Goal: Task Accomplishment & Management: Use online tool/utility

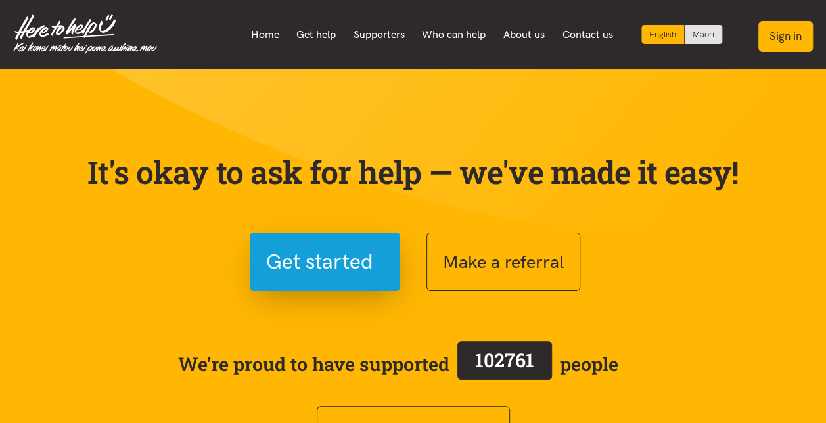
click at [778, 36] on button "Sign in" at bounding box center [785, 36] width 55 height 31
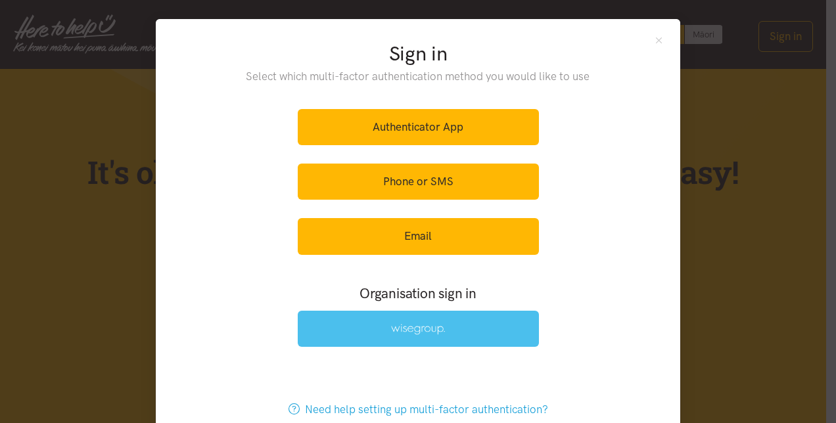
click at [451, 322] on link at bounding box center [418, 329] width 241 height 36
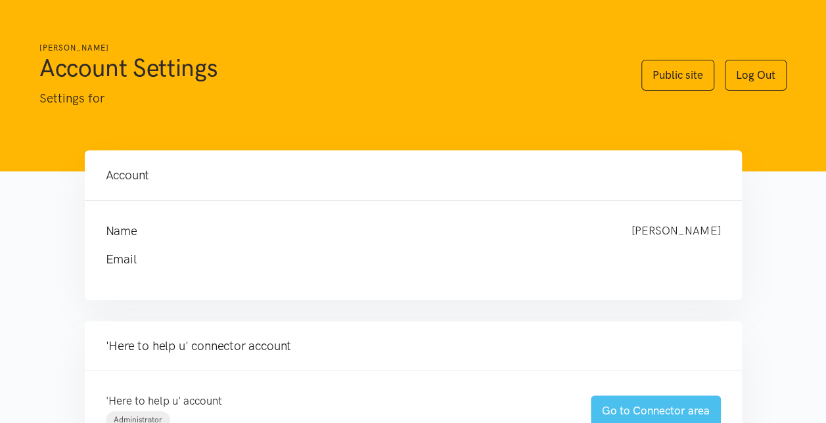
click at [654, 409] on link "Go to Connector area" at bounding box center [656, 411] width 130 height 31
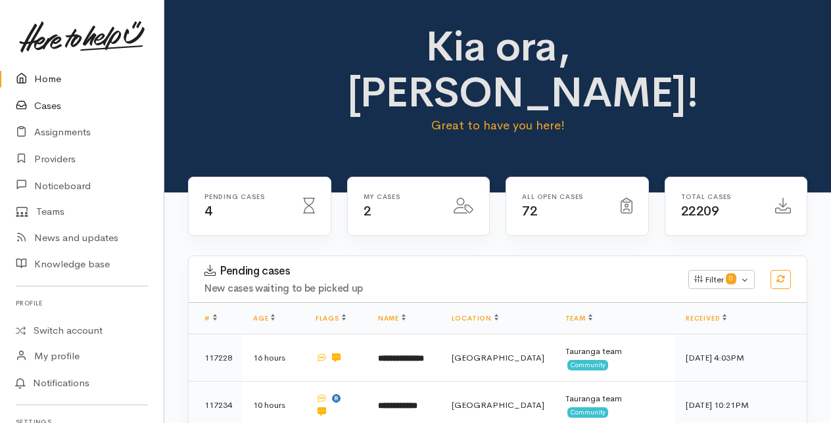
click at [44, 106] on link "Cases" at bounding box center [82, 106] width 164 height 27
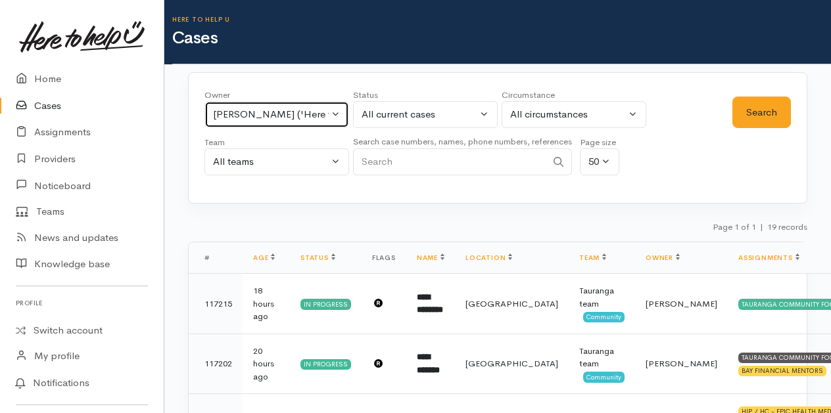
click at [334, 114] on button "Karli Morris ('Here to help u')" at bounding box center [276, 114] width 145 height 27
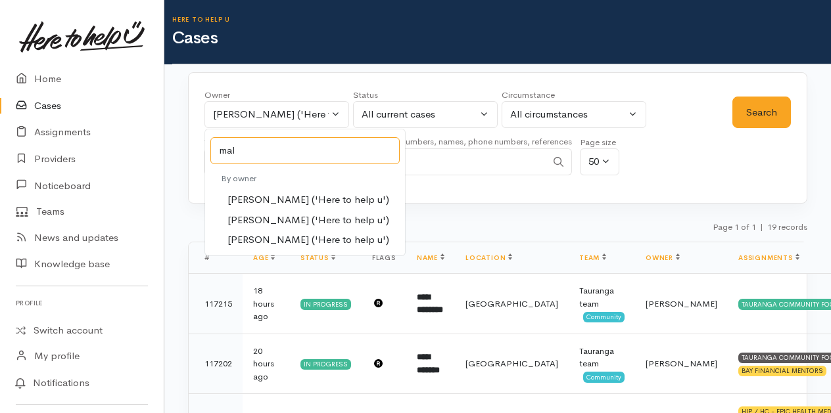
type input "mal"
click at [254, 221] on span "Malia Stowers ('Here to help u')" at bounding box center [308, 220] width 162 height 15
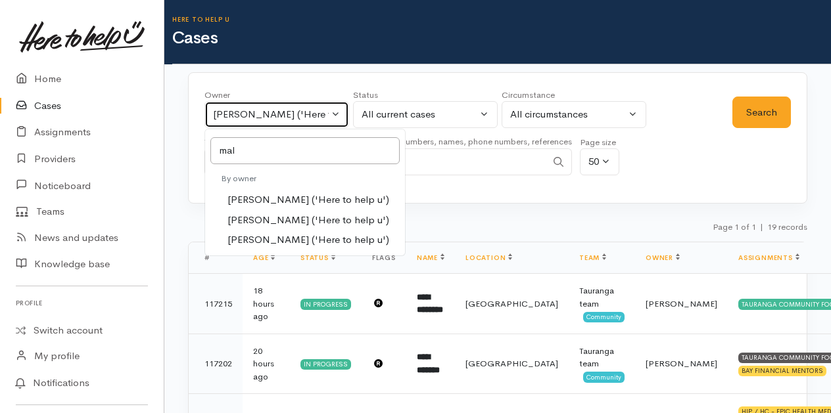
select select "1613"
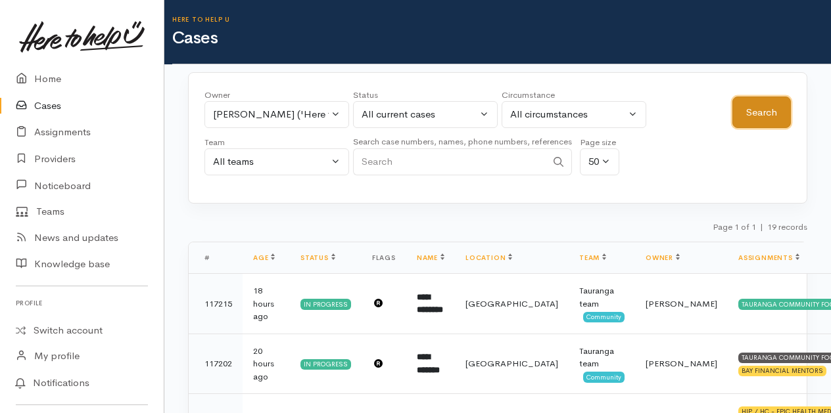
click at [764, 106] on button "Search" at bounding box center [761, 113] width 58 height 32
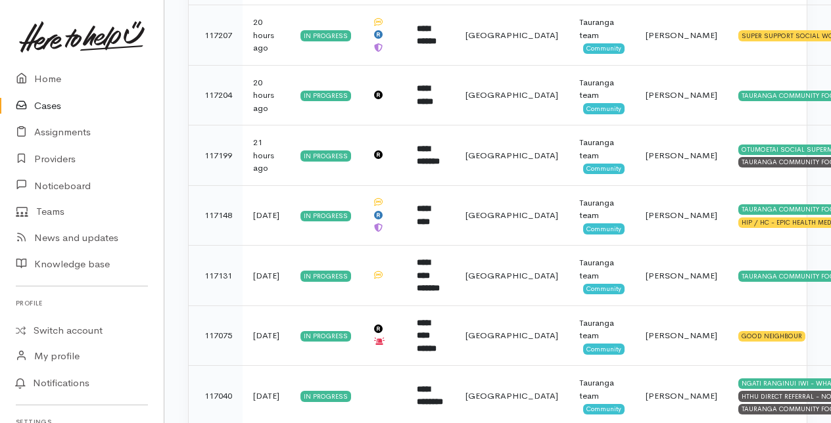
scroll to position [526, 0]
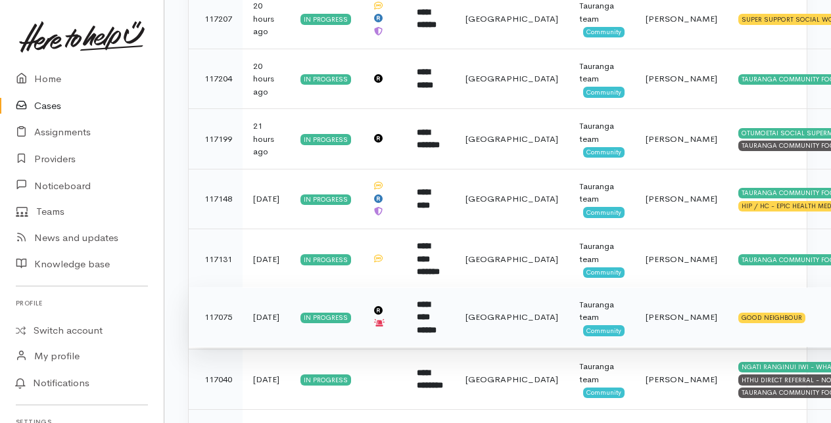
click at [446, 312] on td "**********" at bounding box center [430, 317] width 49 height 60
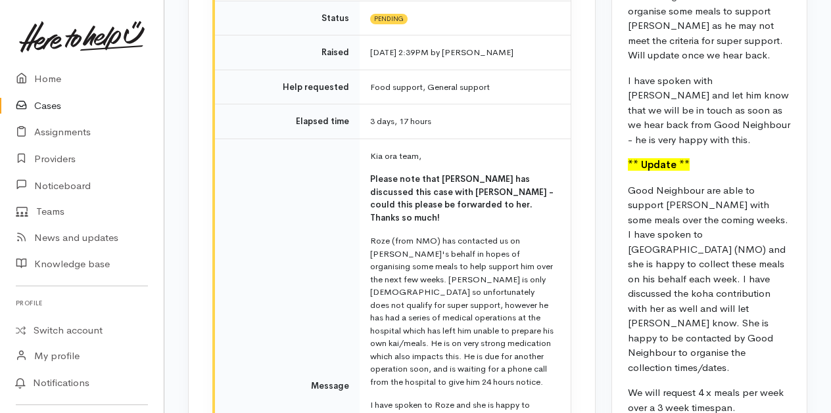
scroll to position [1511, 0]
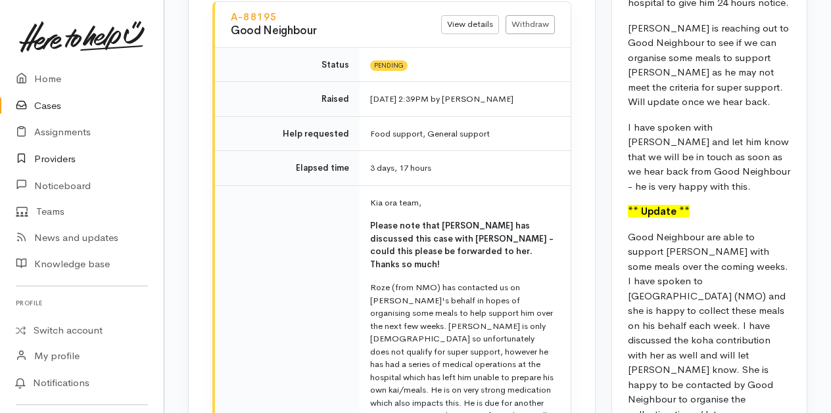
click at [54, 158] on link "Providers" at bounding box center [82, 159] width 164 height 27
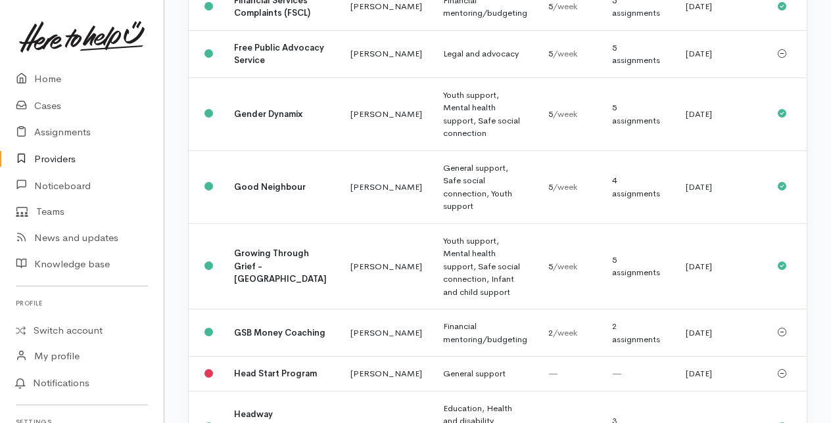
scroll to position [723, 0]
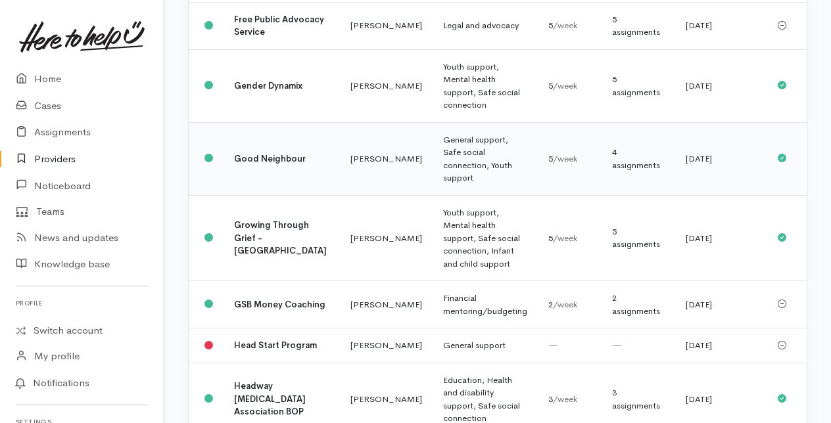
click at [340, 195] on td "Amanda Gabb" at bounding box center [386, 158] width 93 height 73
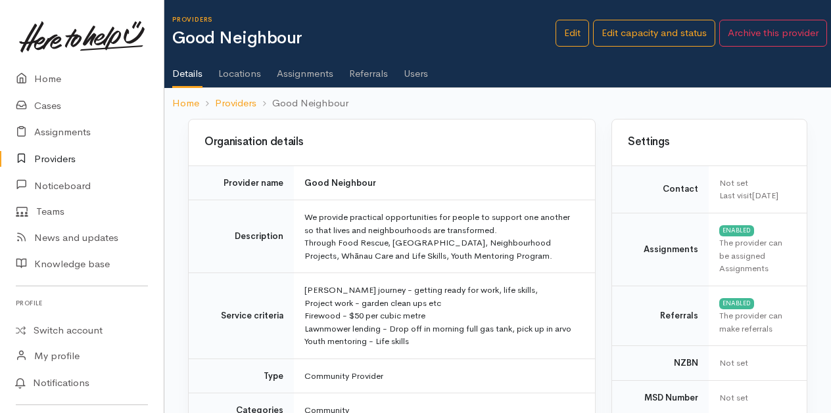
click at [417, 70] on link "Users" at bounding box center [415, 69] width 24 height 37
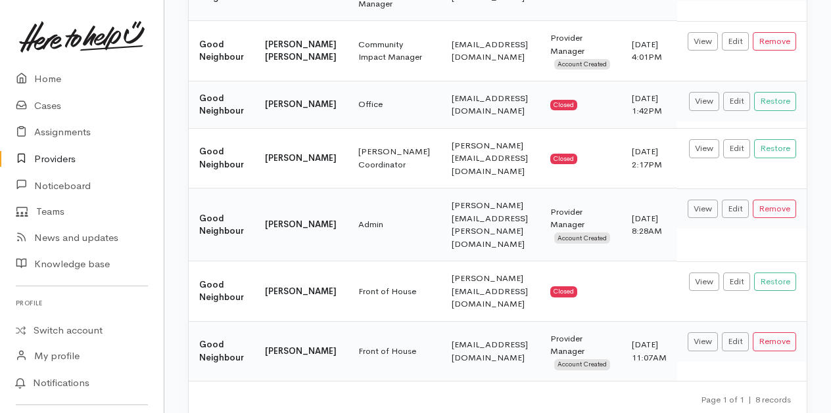
scroll to position [306, 0]
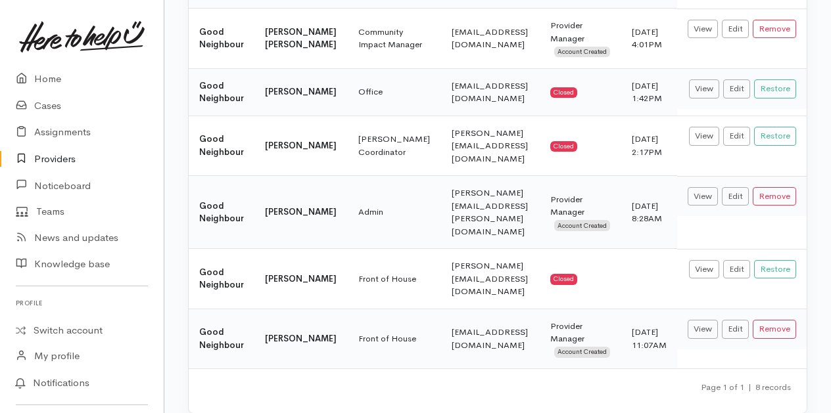
click at [54, 158] on link "Providers" at bounding box center [82, 159] width 164 height 27
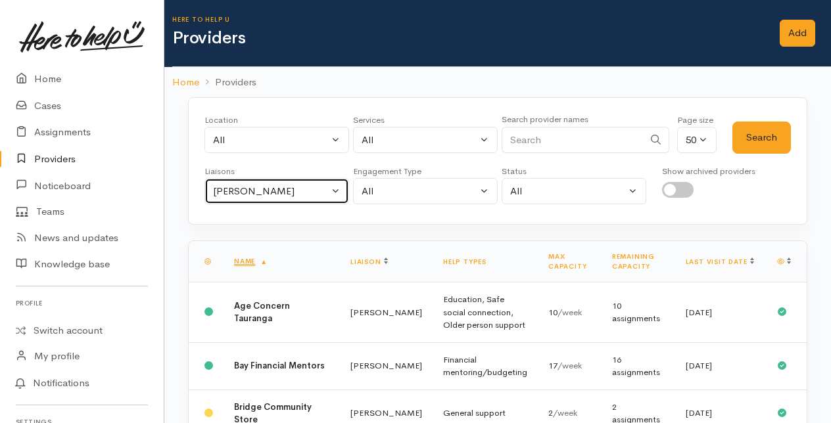
click at [334, 188] on button "[PERSON_NAME]" at bounding box center [276, 191] width 145 height 27
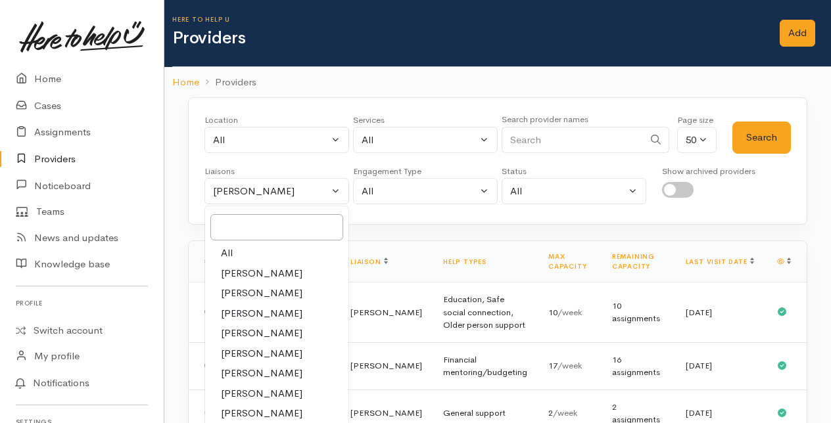
click at [267, 409] on span "Malia Stowers" at bounding box center [261, 413] width 81 height 15
select select "1613"
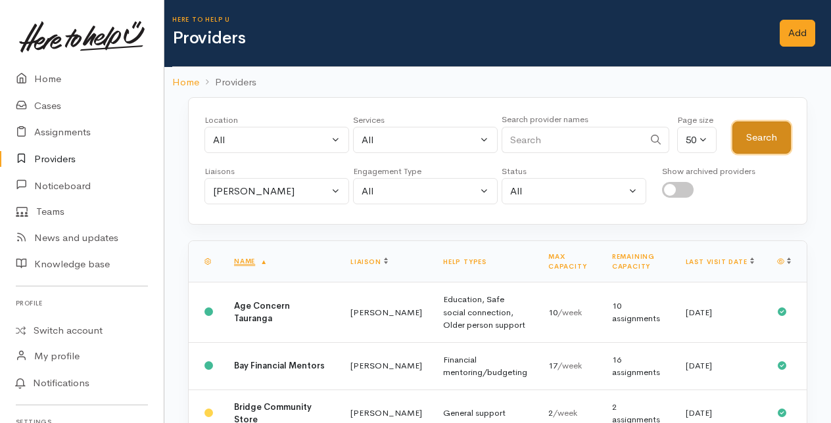
click at [761, 139] on button "Search" at bounding box center [761, 138] width 58 height 32
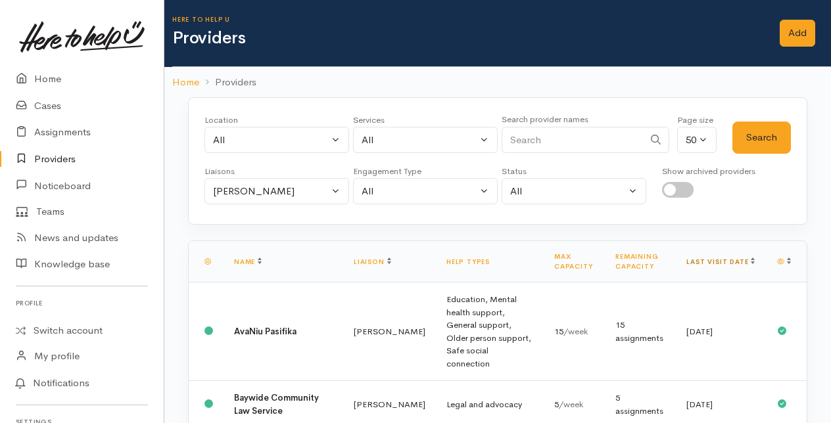
click at [739, 258] on link "Last visit date" at bounding box center [720, 262] width 68 height 9
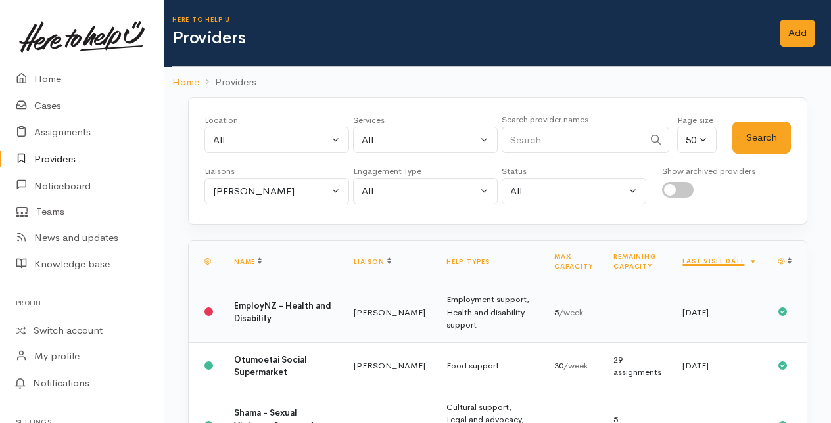
click at [436, 311] on td "Employment support, Health and disability support" at bounding box center [490, 313] width 108 height 60
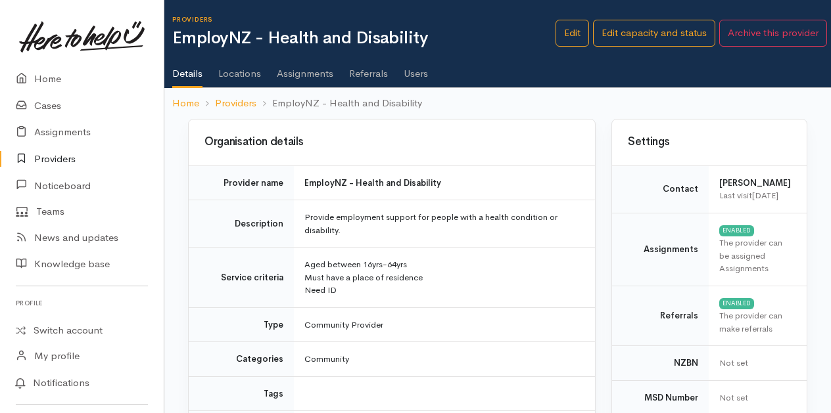
click at [60, 159] on link "Providers" at bounding box center [82, 159] width 164 height 27
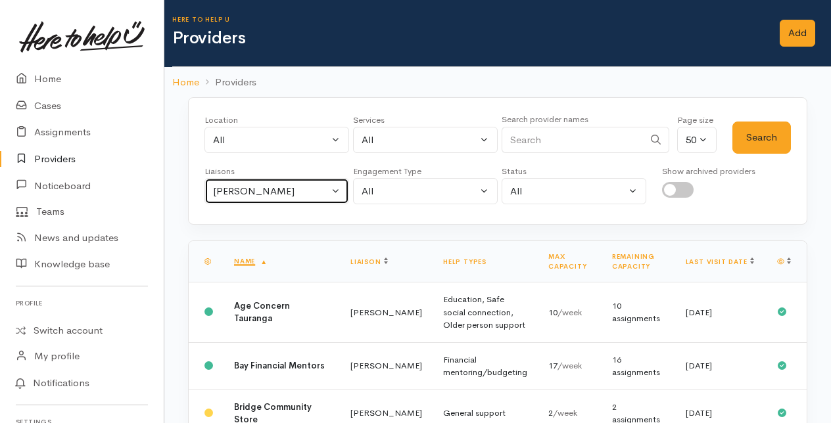
click at [339, 183] on button "[PERSON_NAME]" at bounding box center [276, 191] width 145 height 27
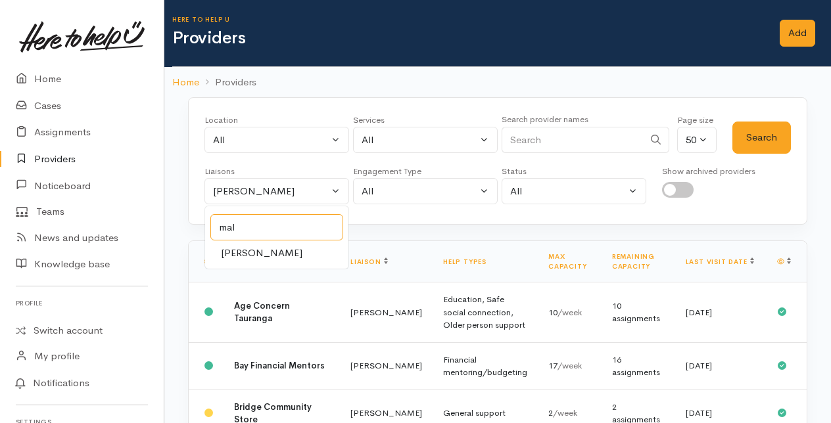
type input "mal"
click at [233, 252] on span "[PERSON_NAME]" at bounding box center [261, 253] width 81 height 15
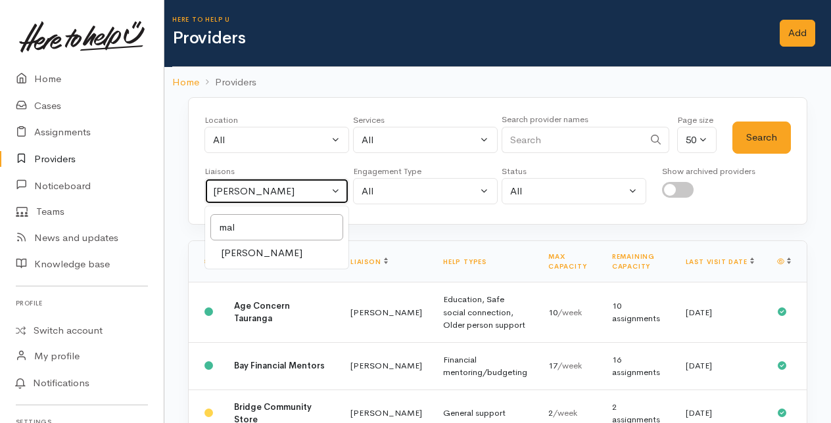
select select "1613"
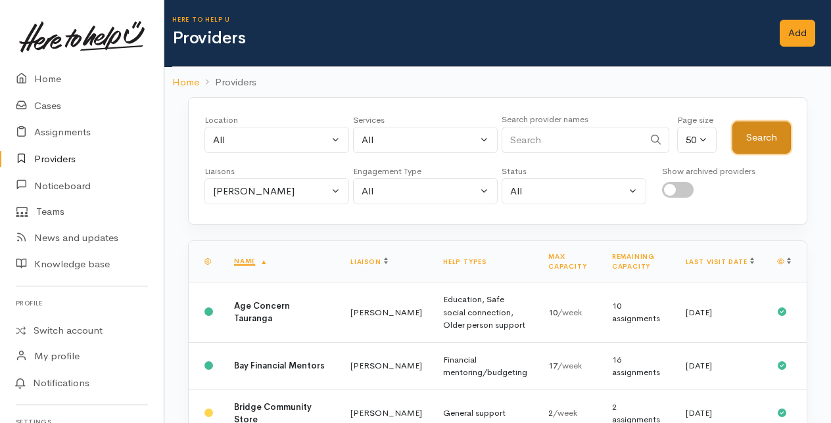
click at [750, 135] on button "Search" at bounding box center [761, 138] width 58 height 32
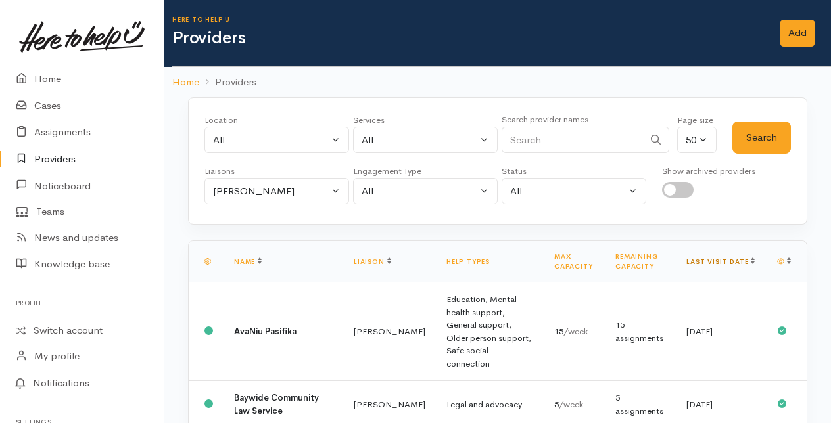
click at [739, 258] on link "Last visit date" at bounding box center [720, 262] width 68 height 9
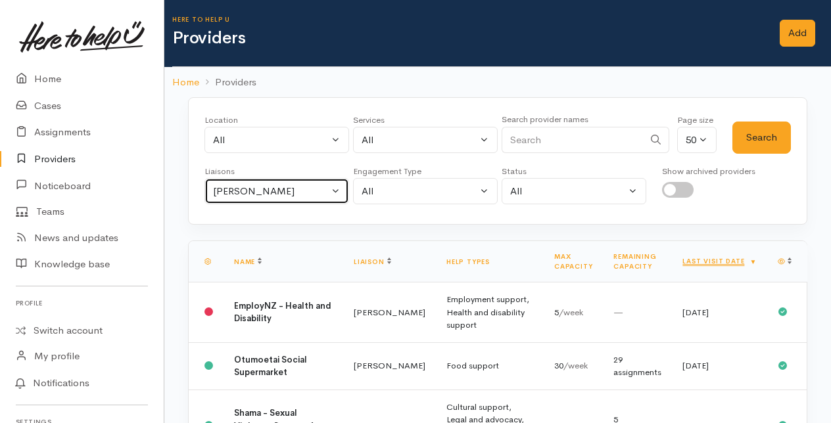
click at [336, 189] on button "[PERSON_NAME]" at bounding box center [276, 191] width 145 height 27
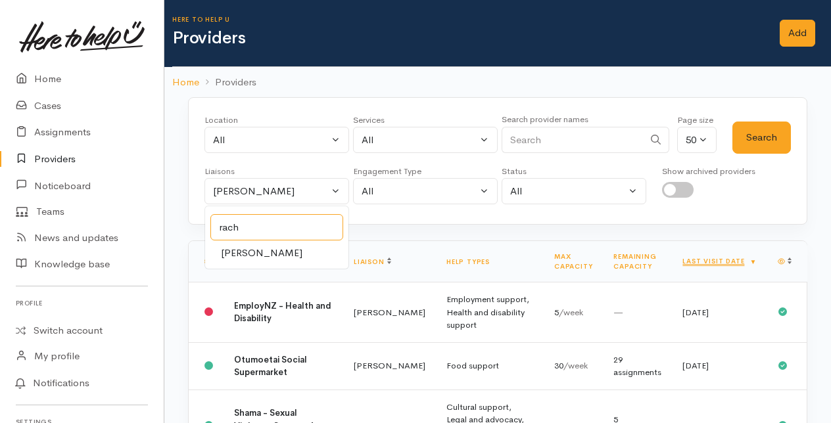
type input "rach"
click at [261, 250] on span "[PERSON_NAME]" at bounding box center [261, 253] width 81 height 15
select select "1612"
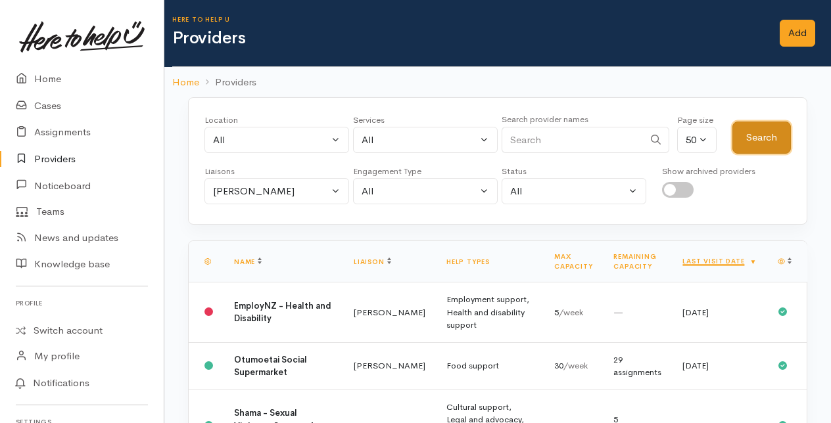
click at [758, 137] on button "Search" at bounding box center [761, 138] width 58 height 32
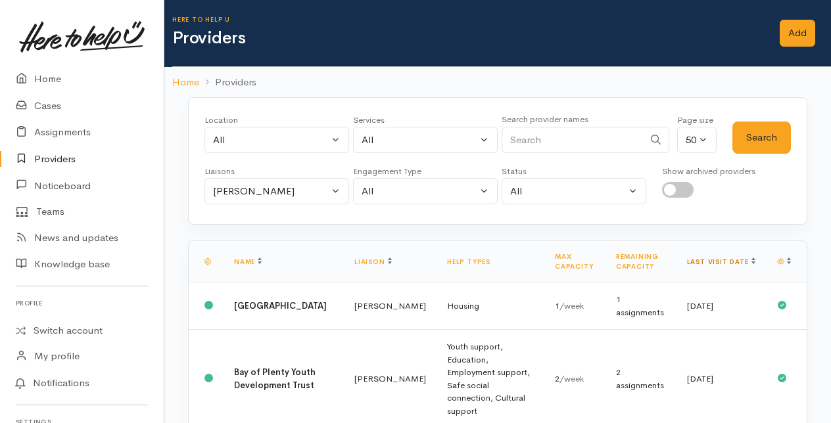
click at [740, 258] on link "Last visit date" at bounding box center [721, 262] width 68 height 9
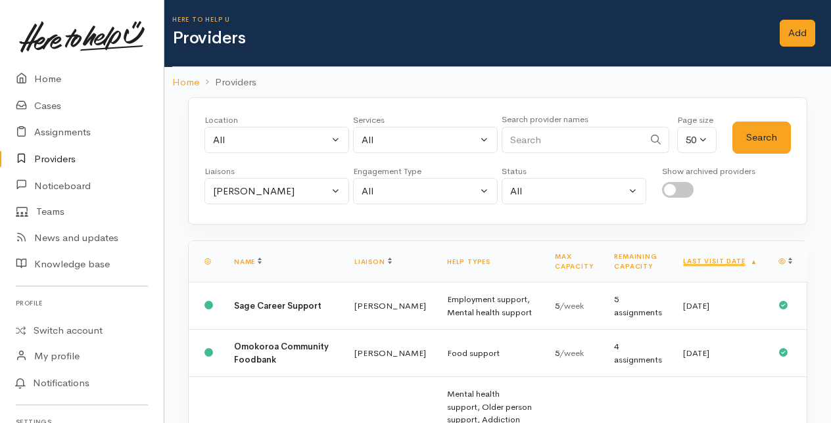
click at [740, 257] on link "Last visit date" at bounding box center [720, 261] width 74 height 9
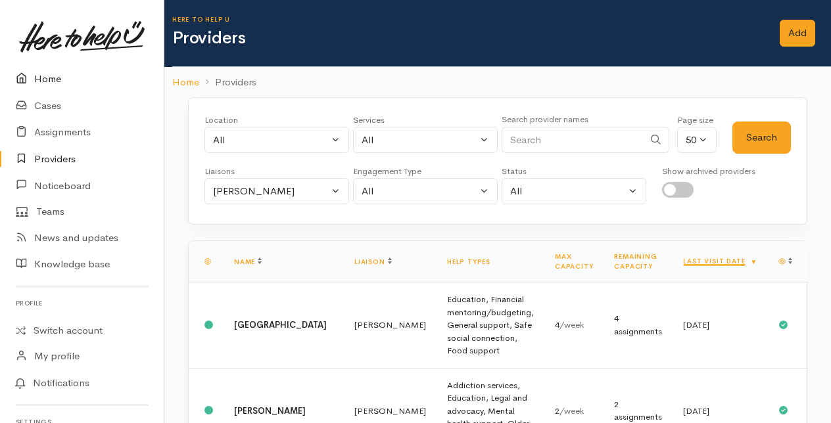
click at [52, 79] on link "Home" at bounding box center [82, 79] width 164 height 27
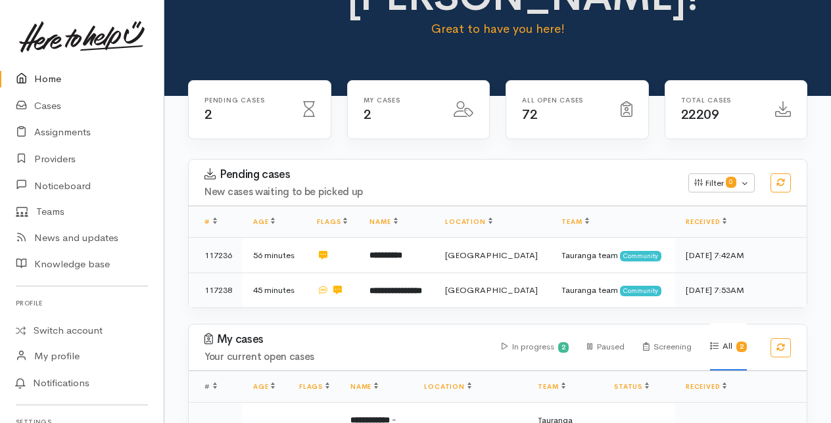
scroll to position [131, 0]
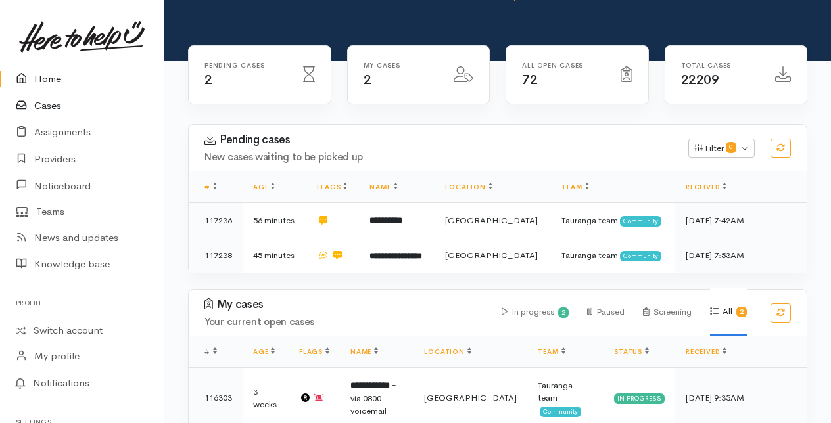
click at [48, 103] on link "Cases" at bounding box center [82, 106] width 164 height 27
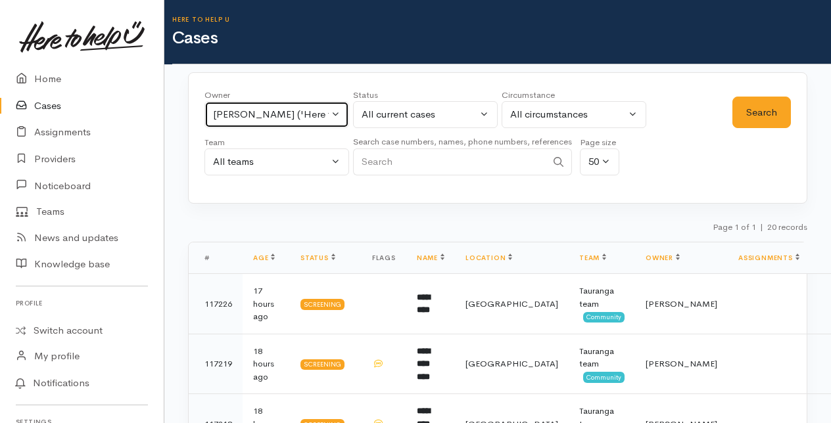
click at [338, 114] on button "[PERSON_NAME] ('Here to help u')" at bounding box center [276, 114] width 145 height 27
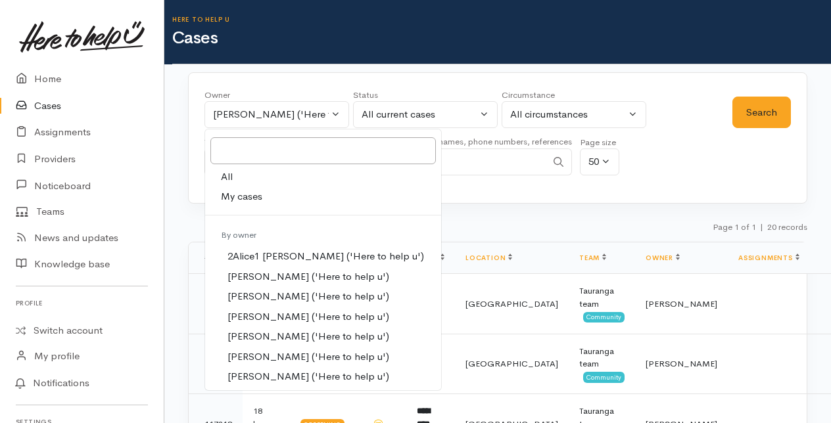
click at [235, 196] on span "My cases" at bounding box center [241, 196] width 41 height 15
select select "205"
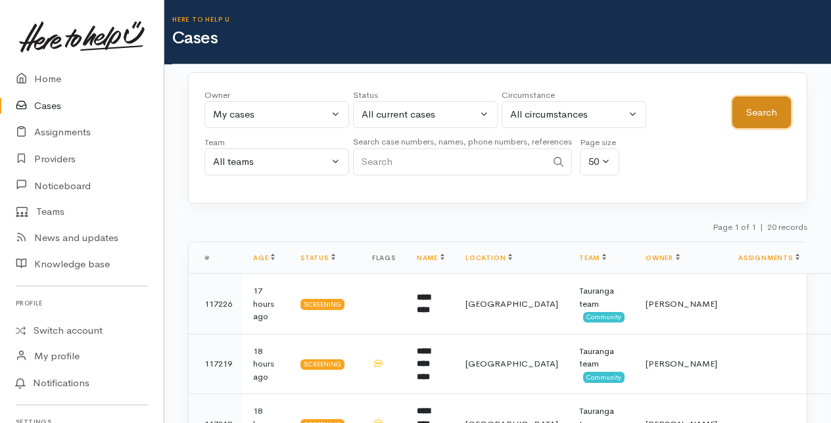
click at [764, 118] on button "Search" at bounding box center [761, 113] width 58 height 32
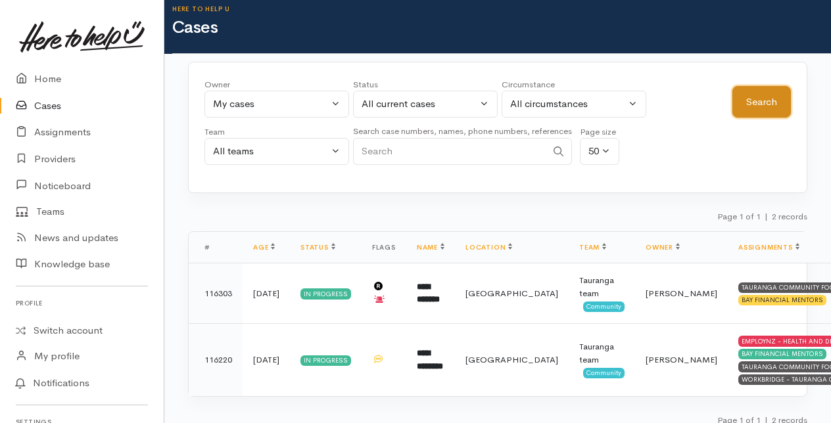
scroll to position [20, 0]
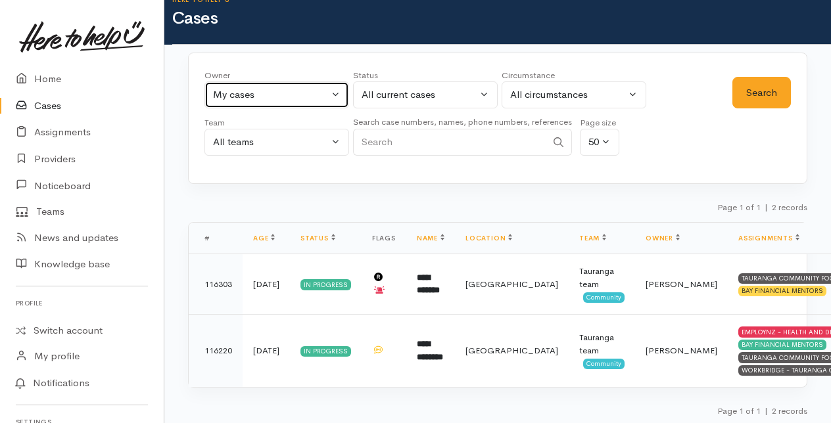
click at [338, 97] on button "My cases" at bounding box center [276, 94] width 145 height 27
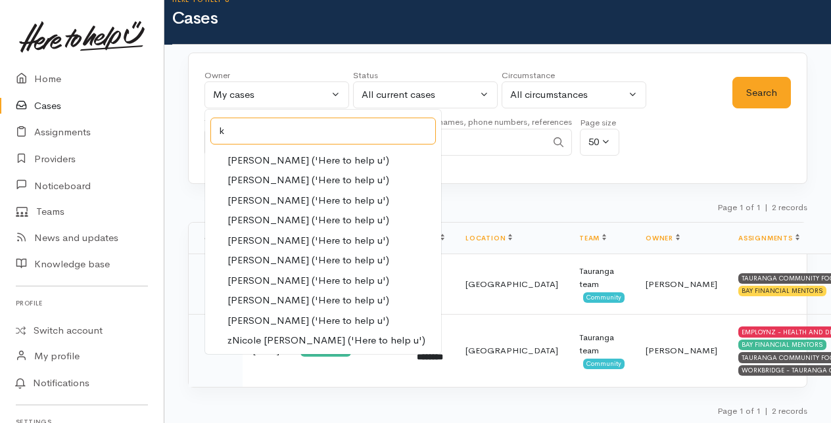
scroll to position [0, 0]
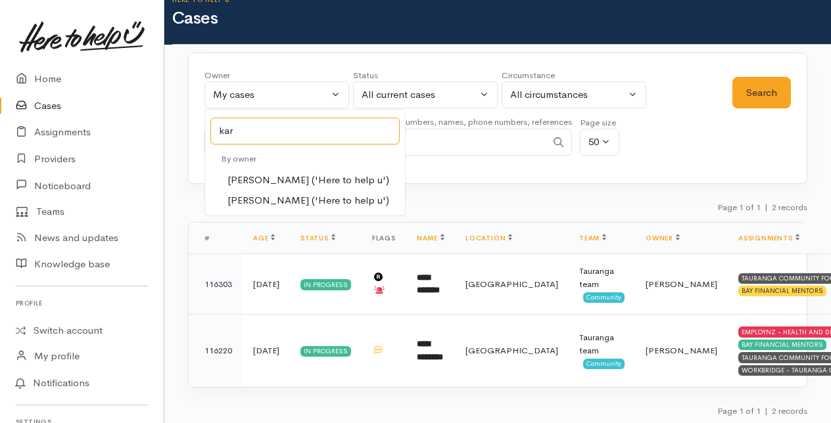
type input "kar"
click at [260, 175] on span "[PERSON_NAME] ('Here to help u')" at bounding box center [308, 180] width 162 height 15
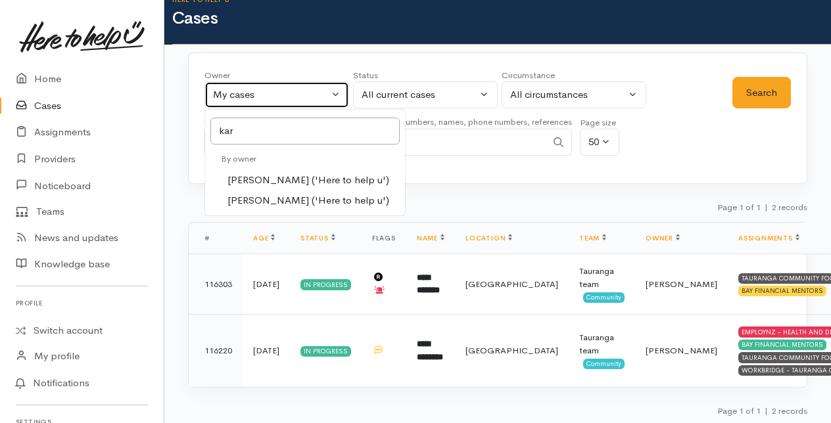
select select "435"
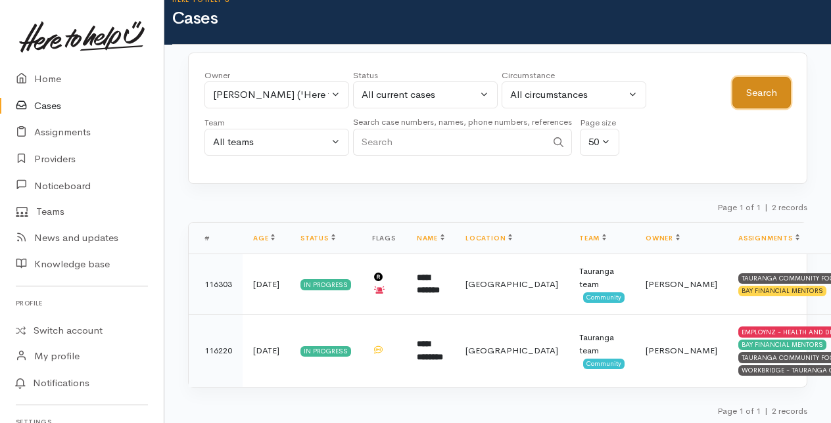
click at [757, 91] on button "Search" at bounding box center [761, 93] width 58 height 32
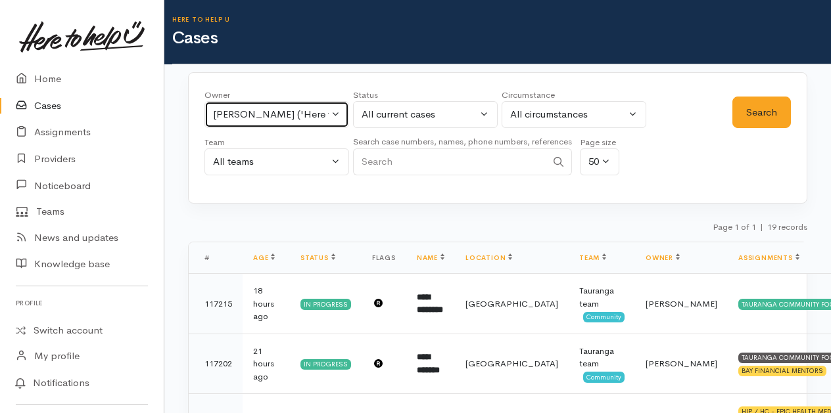
click at [335, 114] on button "[PERSON_NAME] ('Here to help u')" at bounding box center [276, 114] width 145 height 27
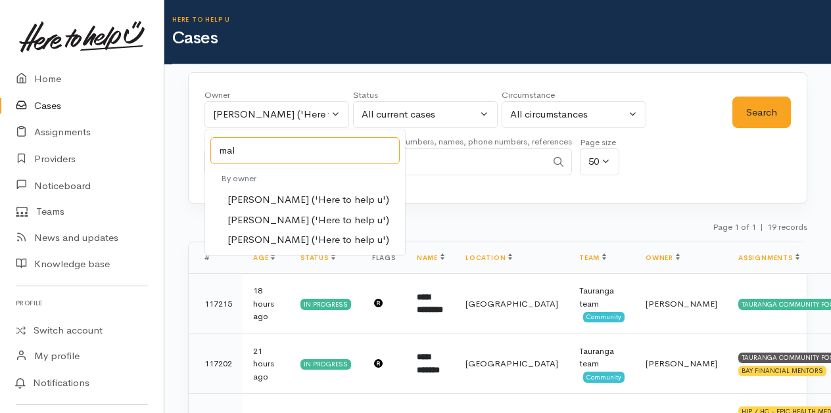
type input "mal"
drag, startPoint x: 259, startPoint y: 219, endPoint x: 436, endPoint y: 185, distance: 180.0
click at [261, 216] on span "[PERSON_NAME] ('Here to help u')" at bounding box center [308, 220] width 162 height 15
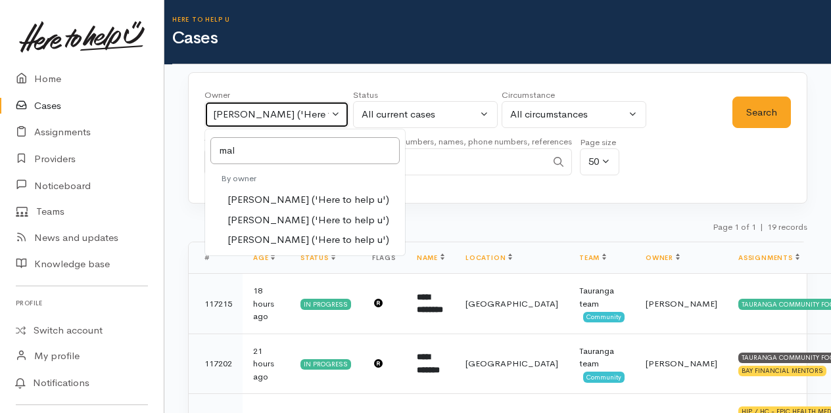
select select "1613"
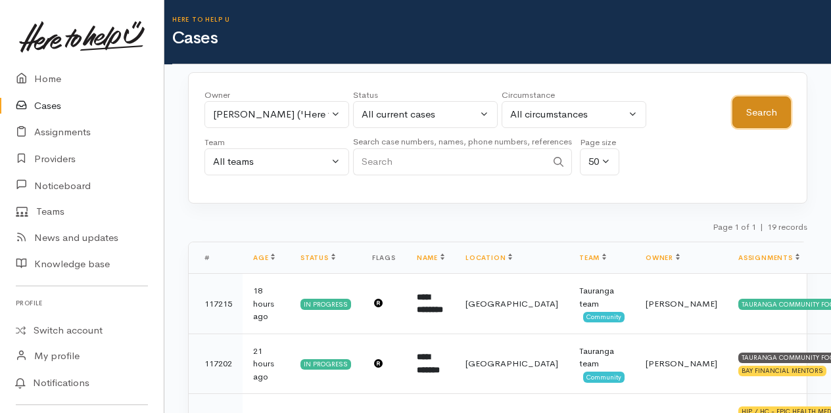
click at [756, 108] on button "Search" at bounding box center [761, 113] width 58 height 32
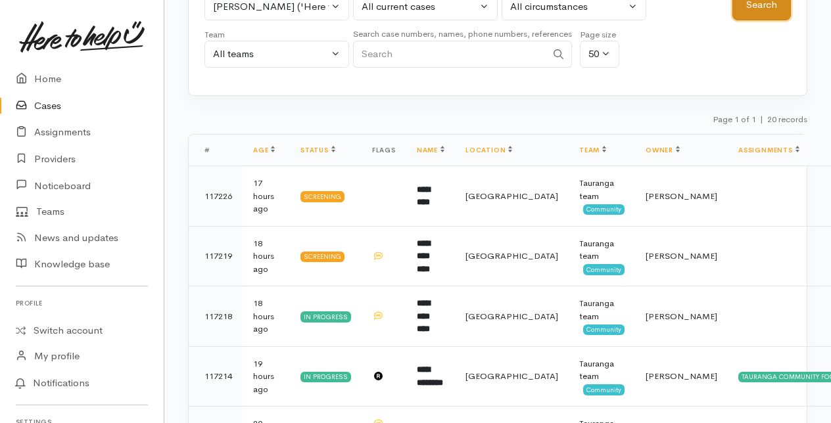
scroll to position [34, 0]
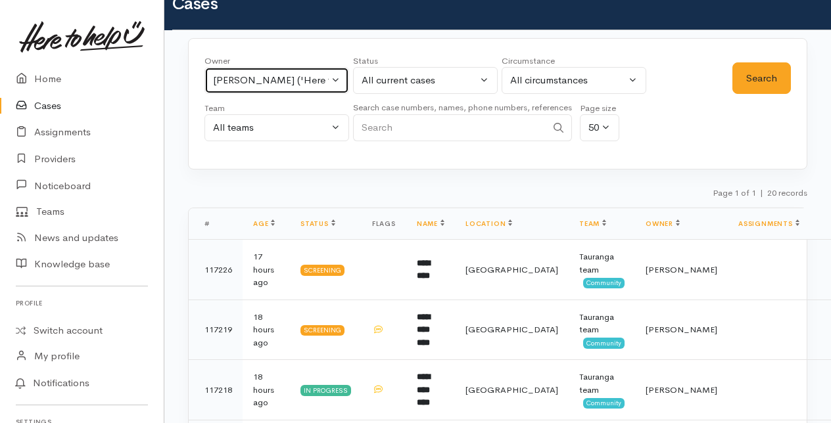
click at [336, 76] on button "[PERSON_NAME] ('Here to help u')" at bounding box center [276, 80] width 145 height 27
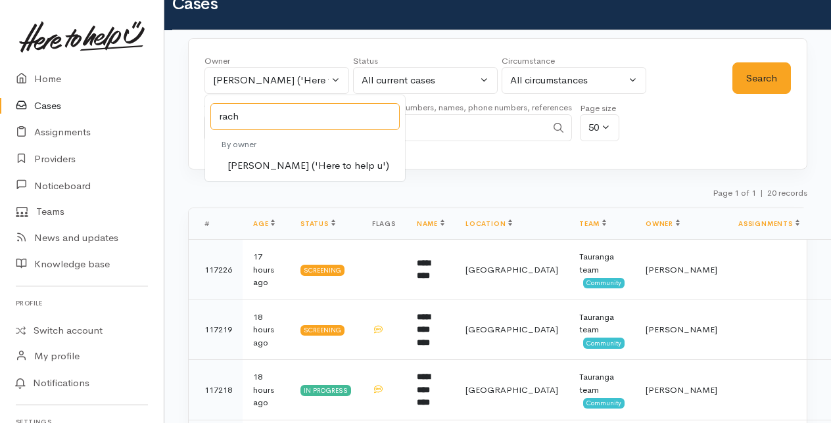
type input "rach"
drag, startPoint x: 245, startPoint y: 162, endPoint x: 378, endPoint y: 139, distance: 135.2
click at [272, 160] on span "[PERSON_NAME] ('Here to help u')" at bounding box center [308, 165] width 162 height 15
select select "1612"
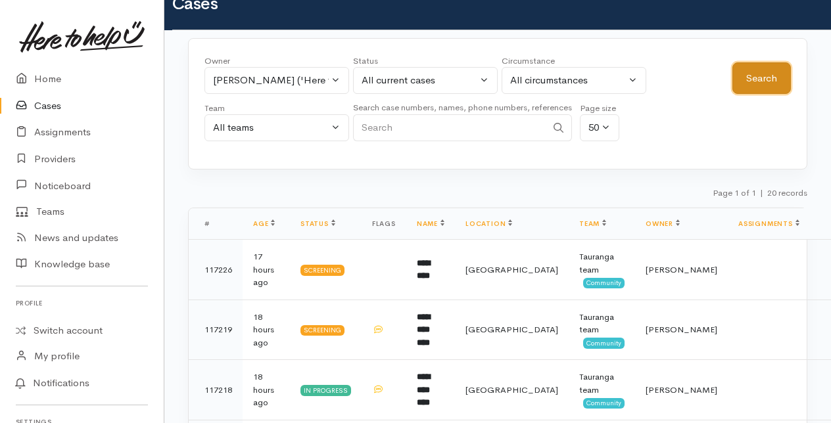
click at [767, 80] on button "Search" at bounding box center [761, 78] width 58 height 32
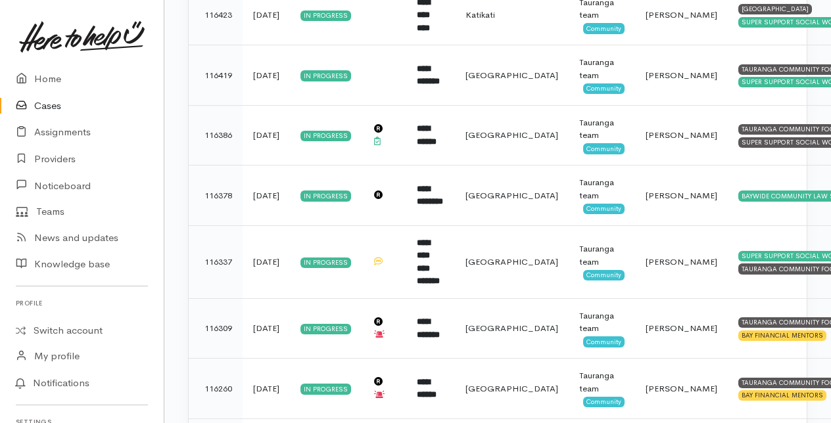
scroll to position [1637, 0]
